Goal: Task Accomplishment & Management: Manage account settings

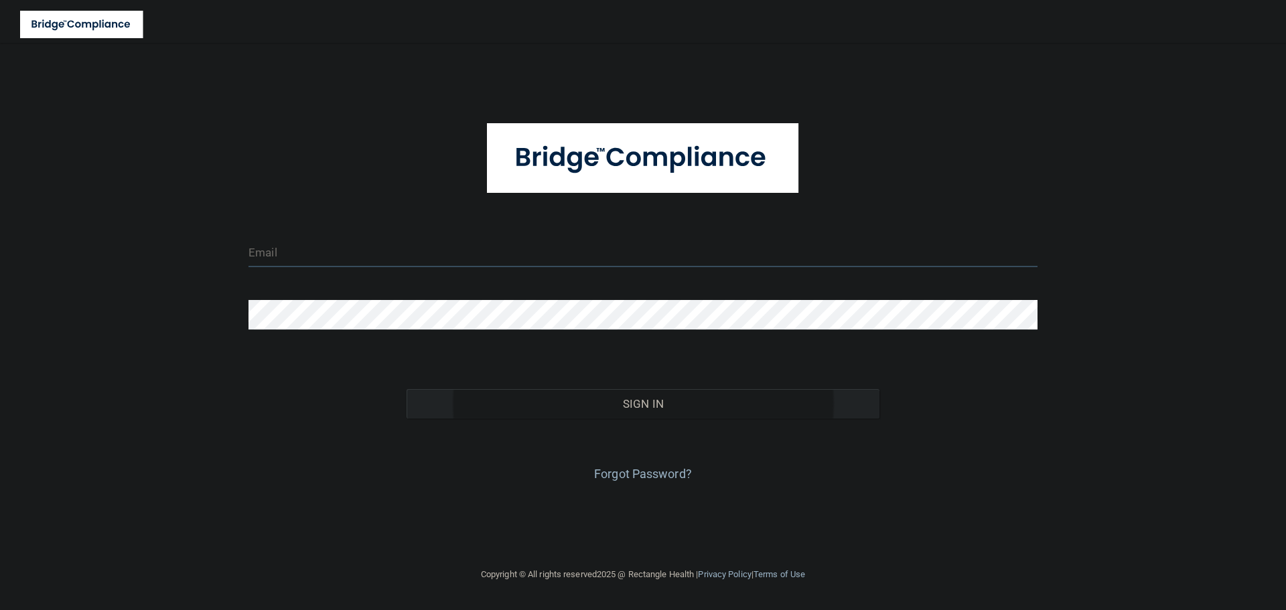
type input "[EMAIL_ADDRESS][DOMAIN_NAME]"
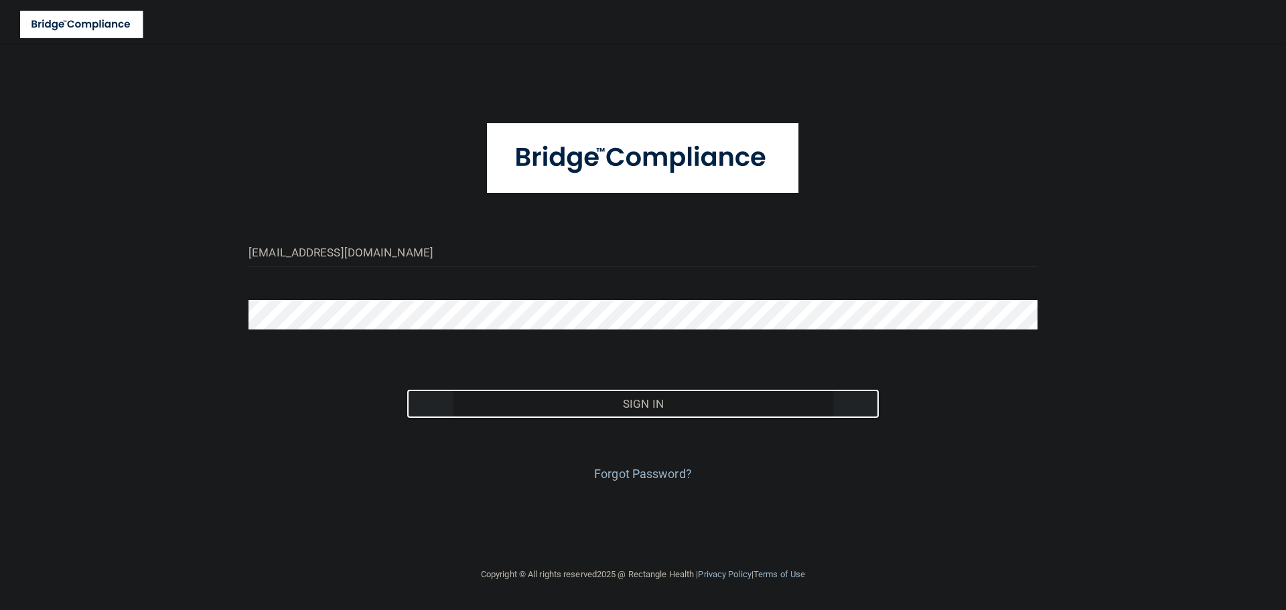
click at [590, 415] on button "Sign In" at bounding box center [644, 403] width 474 height 29
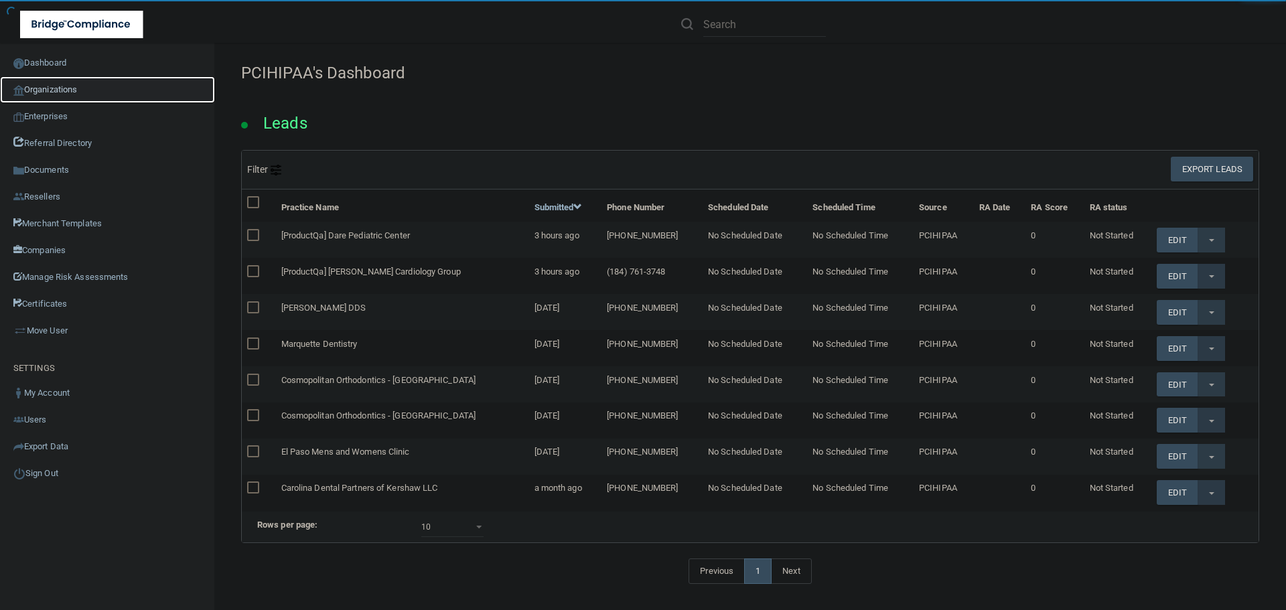
click at [42, 87] on link "Organizations" at bounding box center [107, 89] width 215 height 27
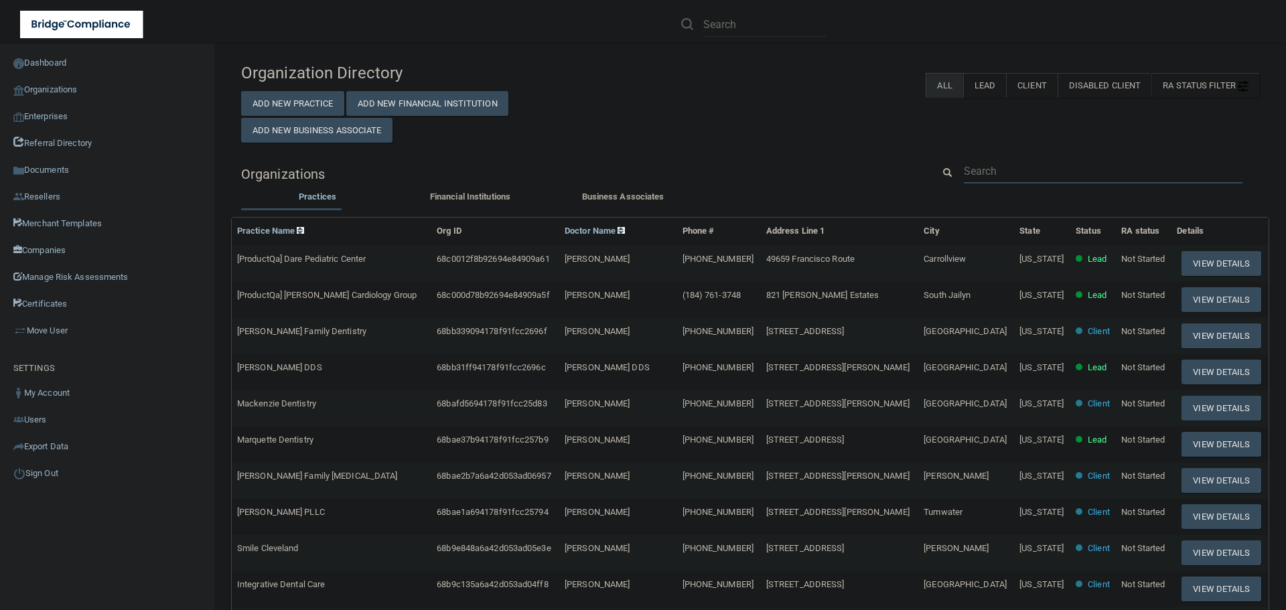
click at [998, 174] on input "text" at bounding box center [1103, 171] width 279 height 25
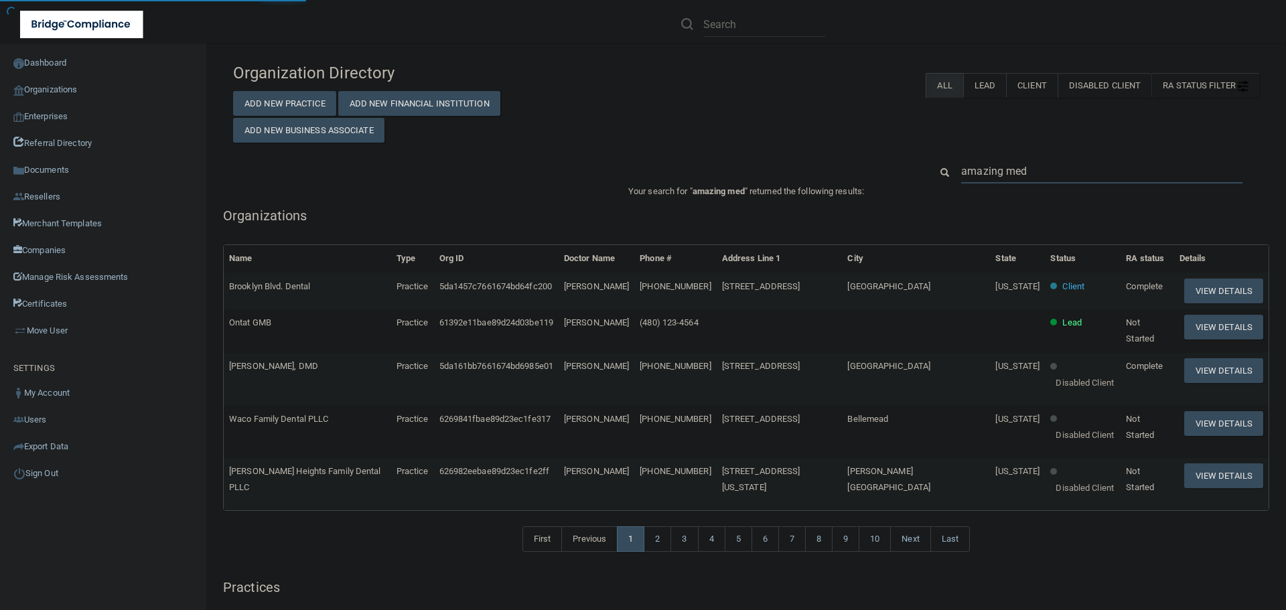
type input "amazing meds"
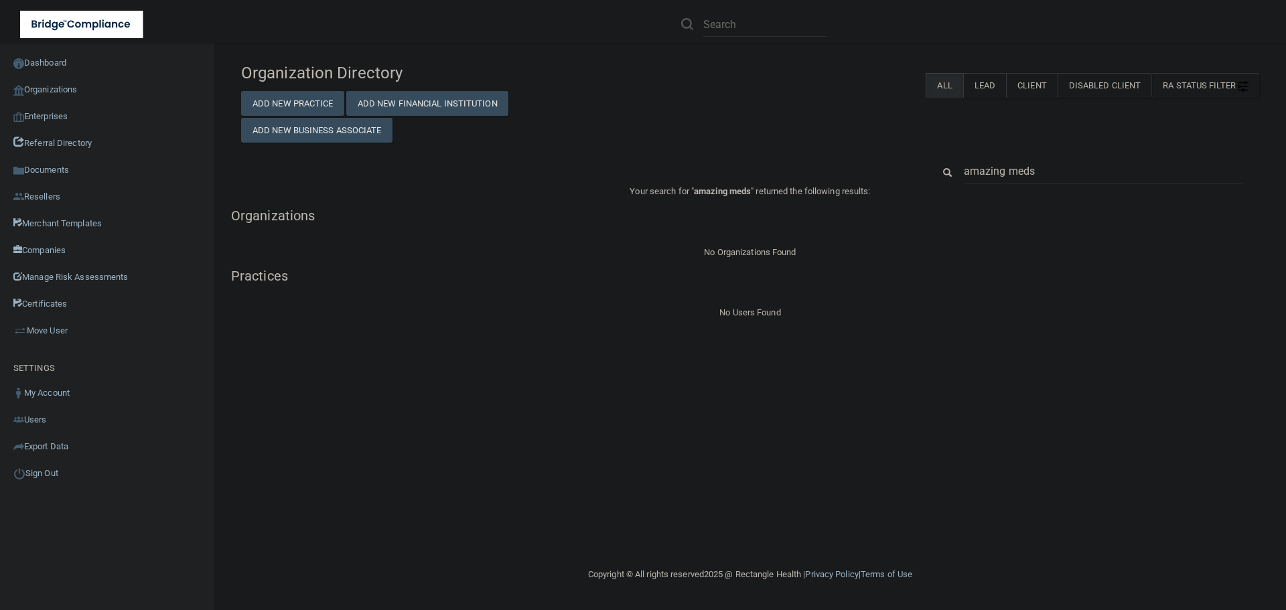
type input "amazing med"
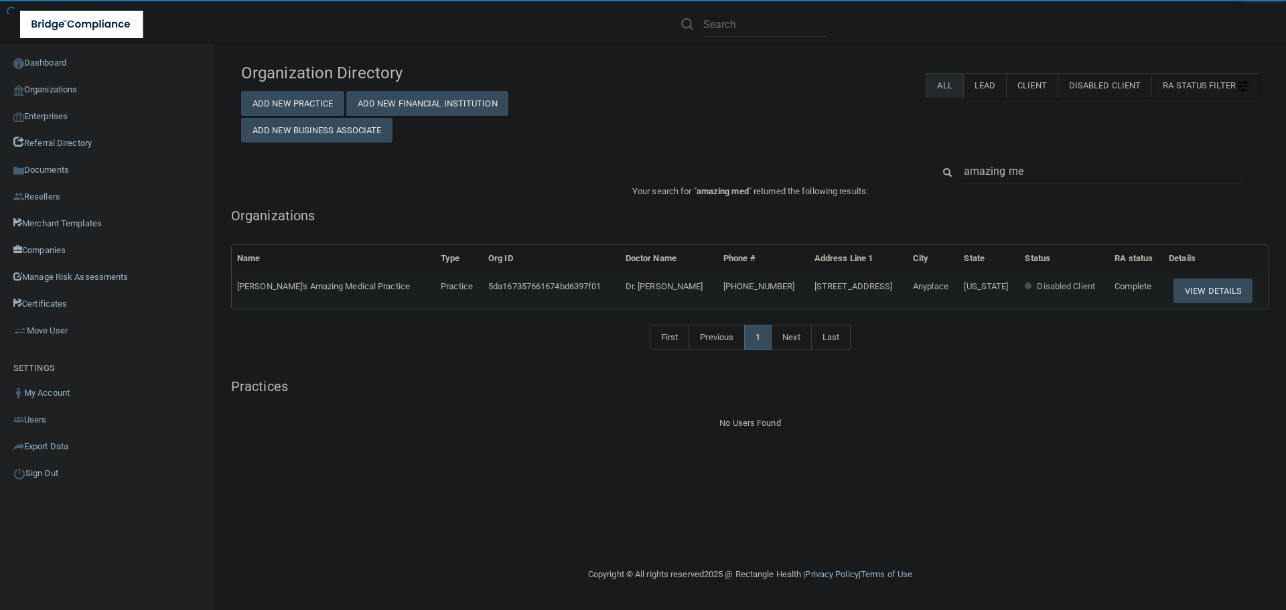
type input "amazing m"
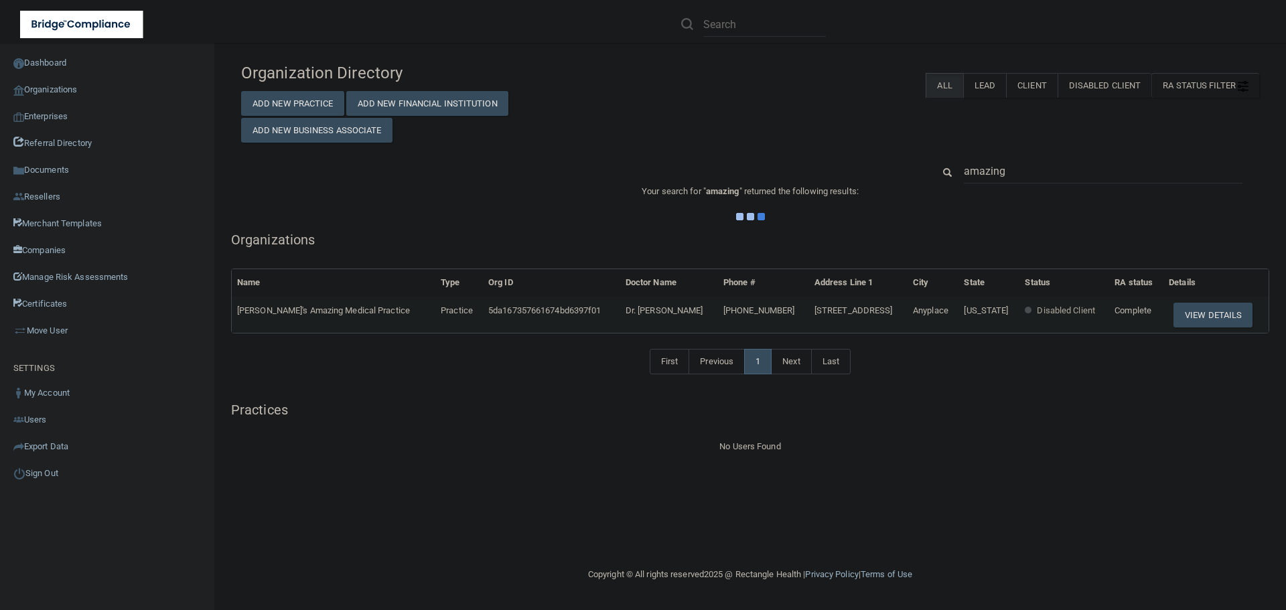
type input "amazing"
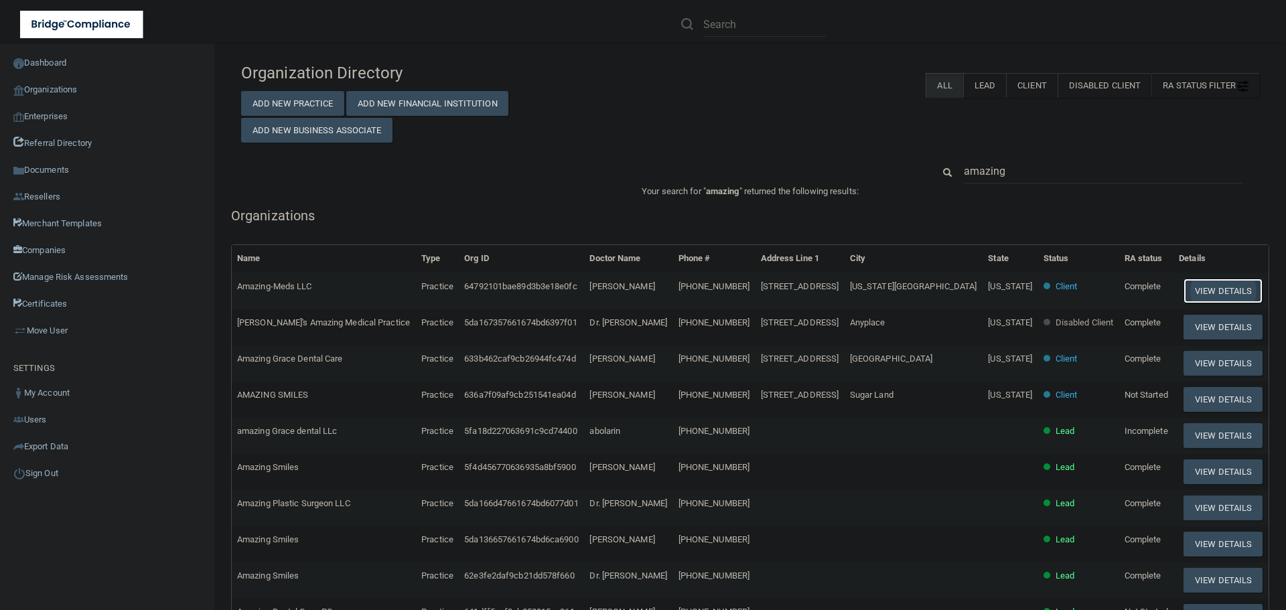
click at [1192, 295] on button "View Details" at bounding box center [1223, 291] width 79 height 25
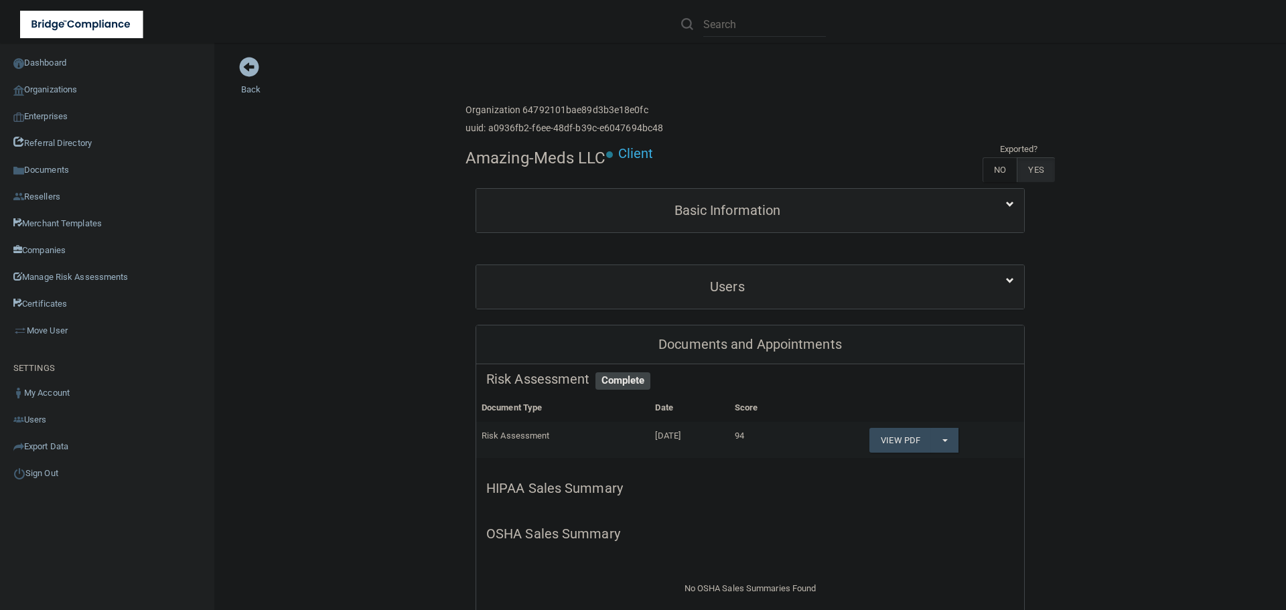
click at [693, 192] on div "Basic Information" at bounding box center [750, 211] width 548 height 44
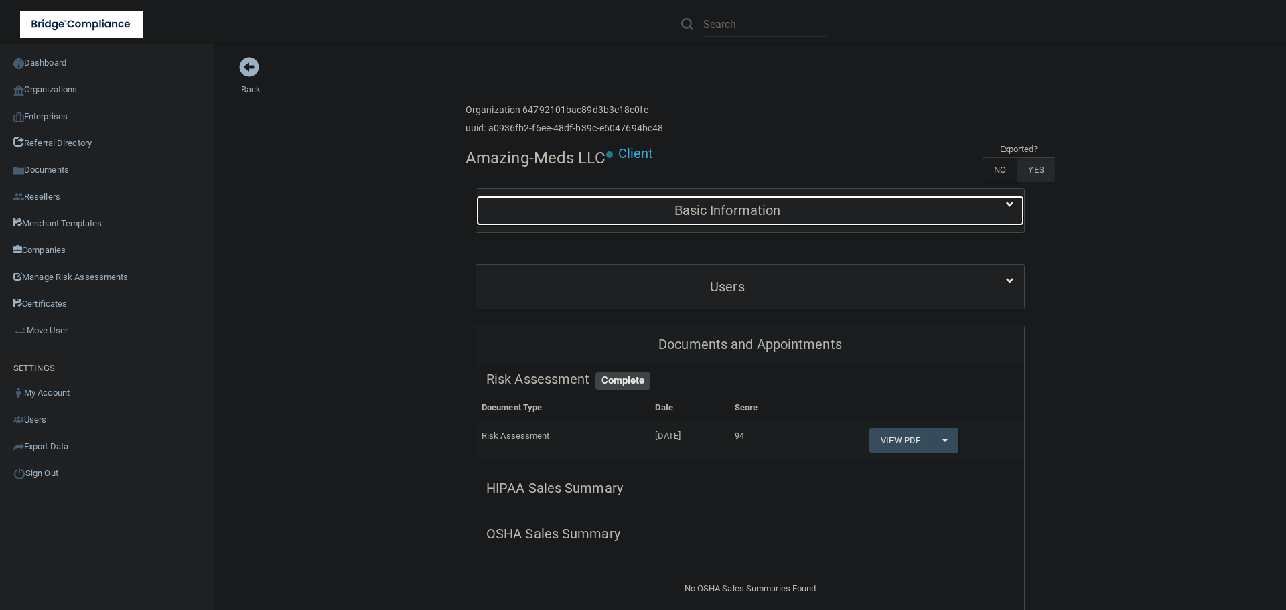
click at [697, 206] on h5 "Basic Information" at bounding box center [727, 210] width 482 height 15
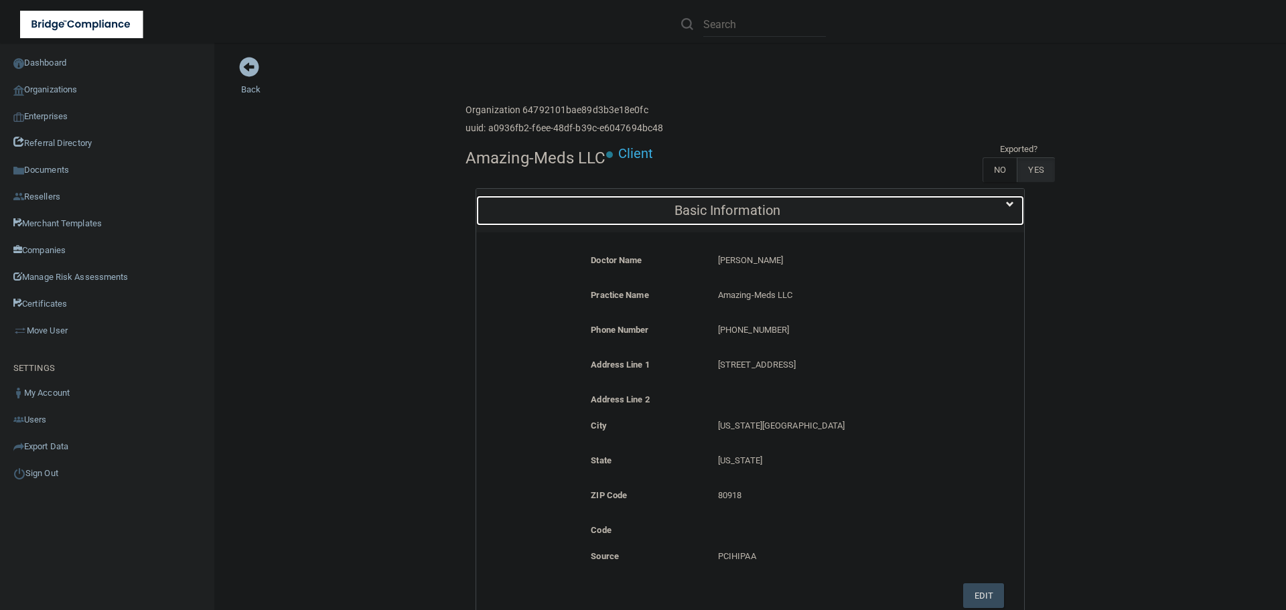
click at [697, 206] on h5 "Basic Information" at bounding box center [727, 210] width 482 height 15
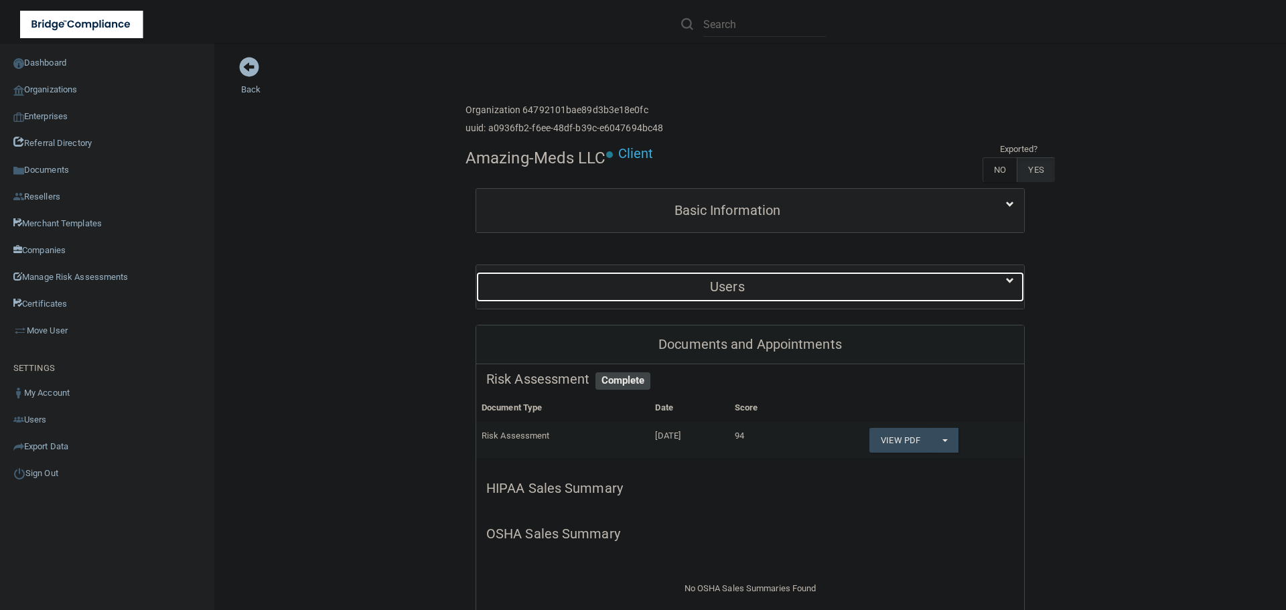
click at [661, 299] on div "Users" at bounding box center [727, 287] width 502 height 30
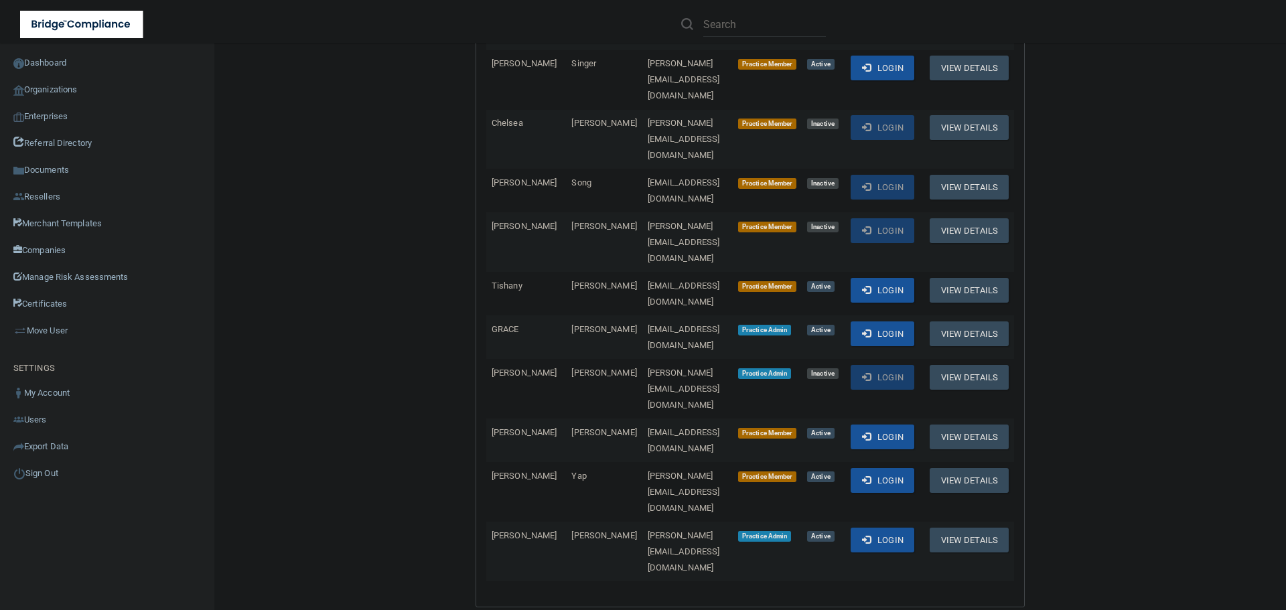
scroll to position [2479, 0]
